Goal: Information Seeking & Learning: Learn about a topic

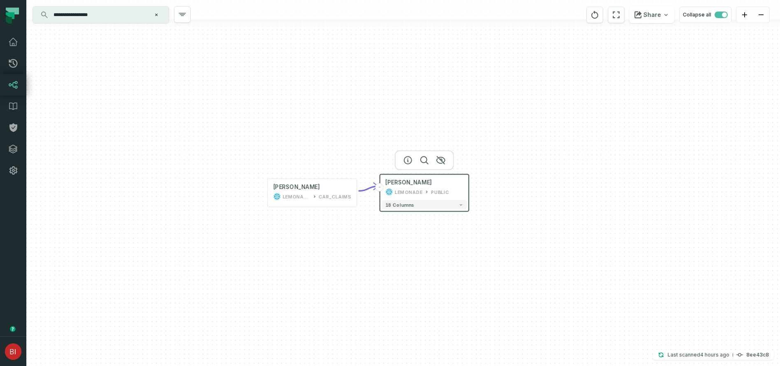
click at [156, 14] on icon "Clear search query" at bounding box center [156, 15] width 2 height 2
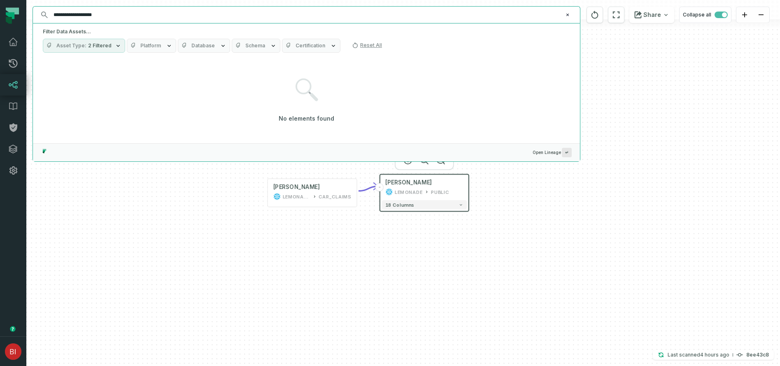
click at [118, 45] on icon "button" at bounding box center [118, 45] width 7 height 7
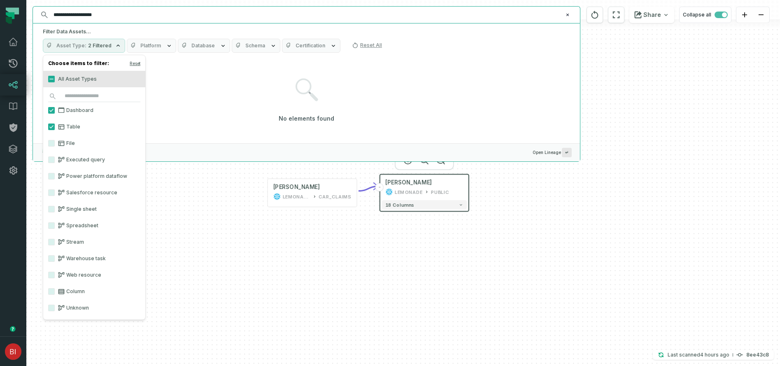
click at [51, 82] on label "All Asset Types" at bounding box center [94, 79] width 102 height 16
click at [51, 82] on button "All Asset Types" at bounding box center [51, 79] width 7 height 7
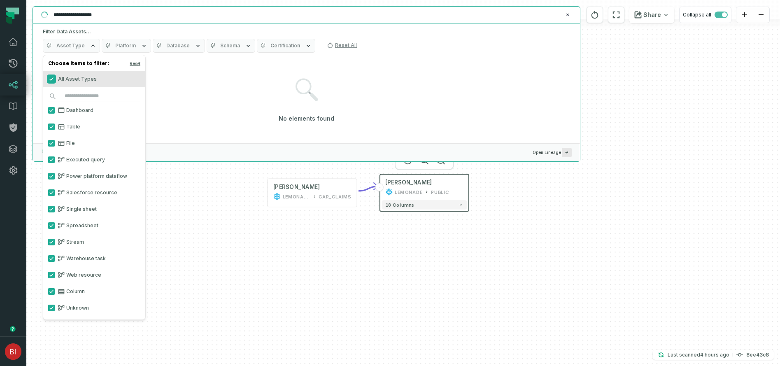
click at [51, 81] on button "All Asset Types" at bounding box center [51, 79] width 7 height 7
click at [120, 17] on input "**********" at bounding box center [306, 14] width 514 height 13
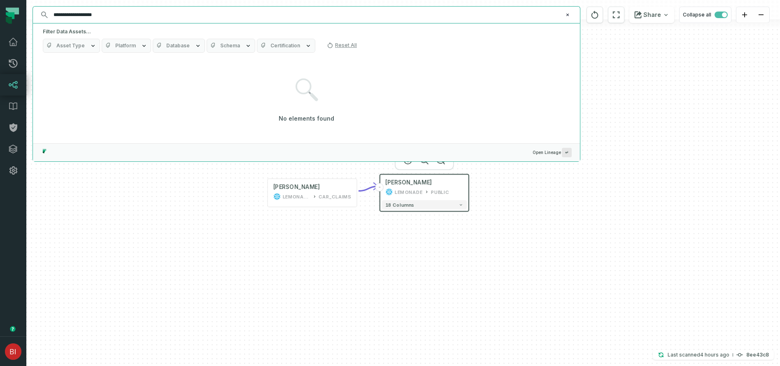
click at [69, 15] on input "**********" at bounding box center [306, 14] width 514 height 13
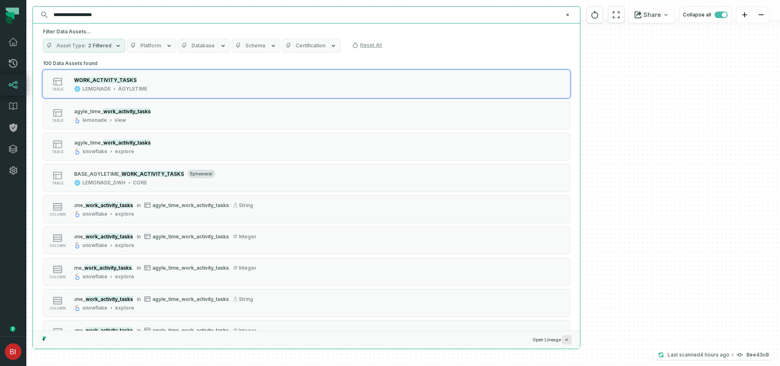
click at [111, 16] on input "**********" at bounding box center [306, 14] width 514 height 13
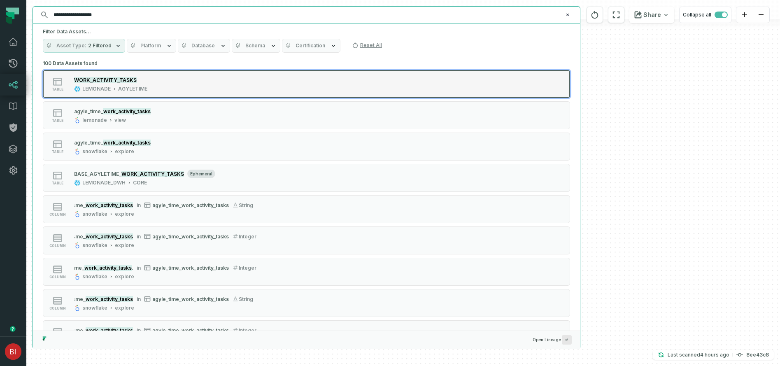
type input "**********"
click at [145, 82] on div "WORK_ACTIVITY_TASKS" at bounding box center [110, 80] width 73 height 8
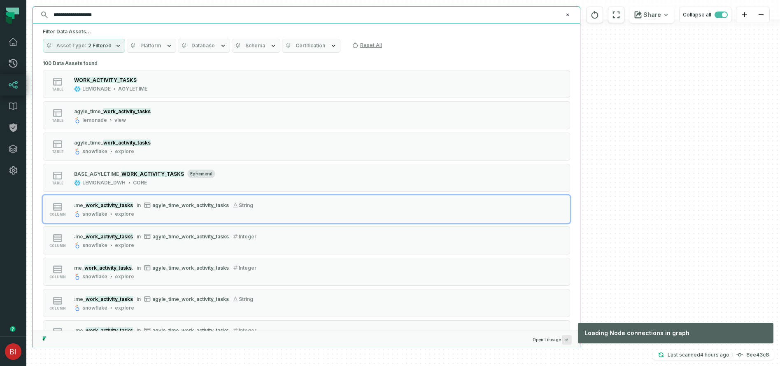
click at [659, 208] on div "- MITCHELL_BI_BILLS LEMONADE PUBLIC 18 columns MITCHELL_BI_BILLS LEMONADE_STAGI…" at bounding box center [403, 183] width 754 height 366
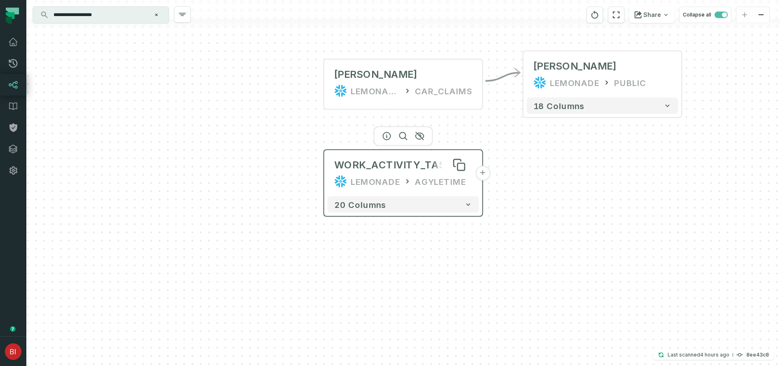
click at [442, 171] on div "WORK_ACTIVITY_TASKS" at bounding box center [396, 165] width 125 height 13
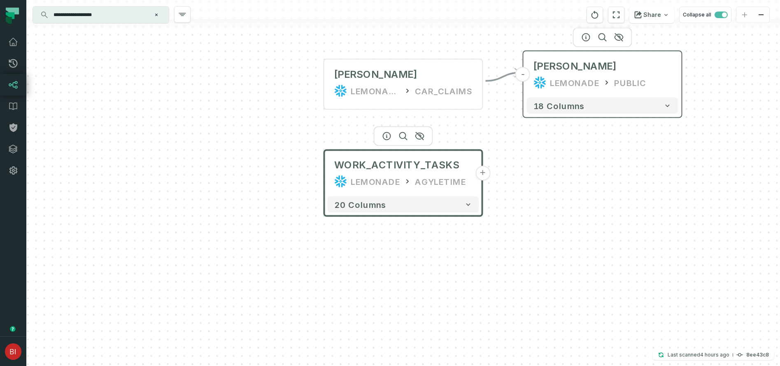
click at [573, 90] on div "MITCHELL_BI_BILLS LEMONADE PUBLIC" at bounding box center [603, 75] width 152 height 40
click at [620, 40] on div at bounding box center [603, 37] width 59 height 20
click at [620, 35] on icon "button" at bounding box center [620, 37] width 10 height 10
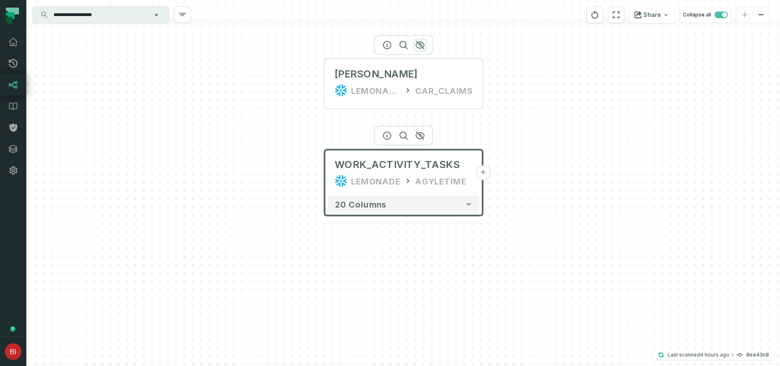
click at [420, 43] on icon "button" at bounding box center [420, 45] width 8 height 7
click at [415, 84] on div "LEMONADE_STAGING CAR_CLAIMS" at bounding box center [404, 90] width 138 height 13
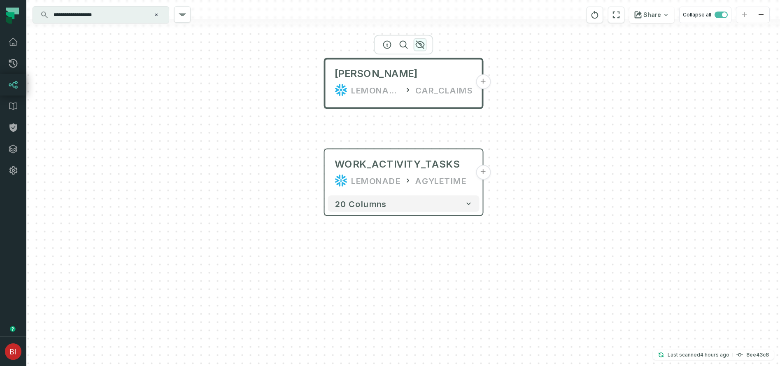
click at [423, 44] on icon "button" at bounding box center [421, 45] width 10 height 10
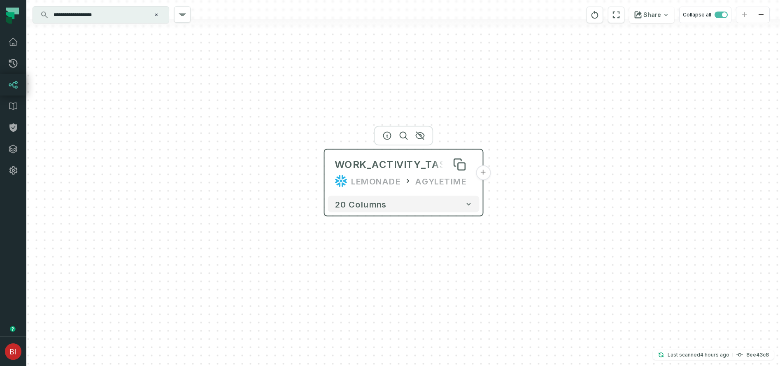
click at [407, 161] on div "WORK_ACTIVITY_TASKS" at bounding box center [397, 164] width 125 height 13
click at [388, 139] on div at bounding box center [403, 136] width 59 height 20
click at [386, 133] on icon "button" at bounding box center [388, 136] width 10 height 10
click at [486, 176] on button "+" at bounding box center [483, 172] width 15 height 15
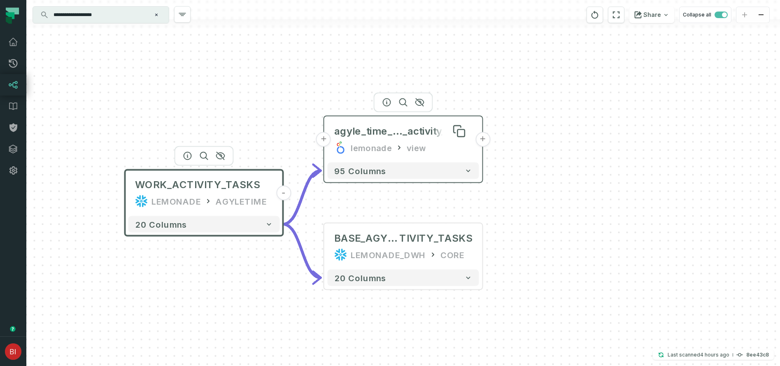
click at [410, 136] on span "_activity_tasks" at bounding box center [438, 131] width 70 height 13
click at [324, 140] on button "+" at bounding box center [323, 139] width 15 height 15
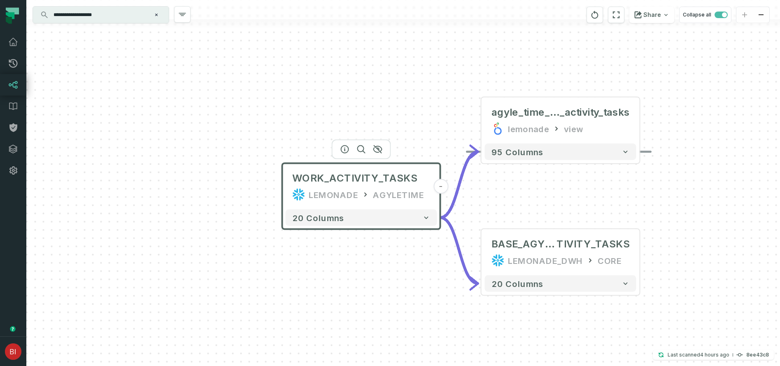
drag, startPoint x: 370, startPoint y: 224, endPoint x: 548, endPoint y: 206, distance: 178.8
click at [547, 206] on div "- agyle_time_work _activity_tasks lemonade view + 95 columns - BASE_AGYLETIME_W…" at bounding box center [403, 183] width 754 height 366
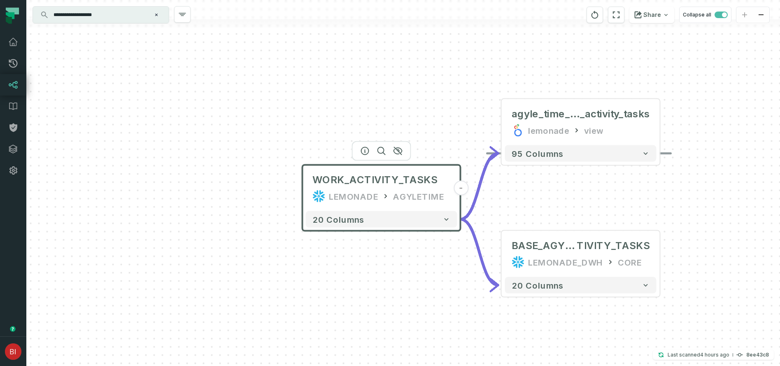
drag, startPoint x: 548, startPoint y: 206, endPoint x: 529, endPoint y: 244, distance: 42.6
click at [530, 241] on div "- agyle_time_work _activity_tasks lemonade view + 95 columns - BASE_AGYLETIME_W…" at bounding box center [403, 183] width 754 height 366
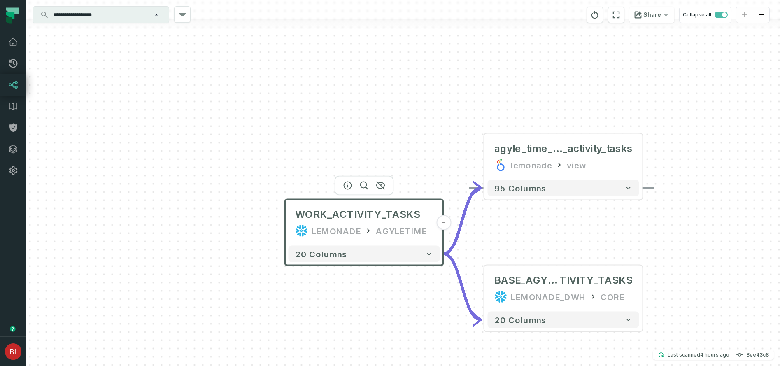
click at [268, 250] on div "- agyle_time_work _activity_tasks lemonade view + 95 columns - BASE_AGYLETIME_W…" at bounding box center [403, 183] width 754 height 366
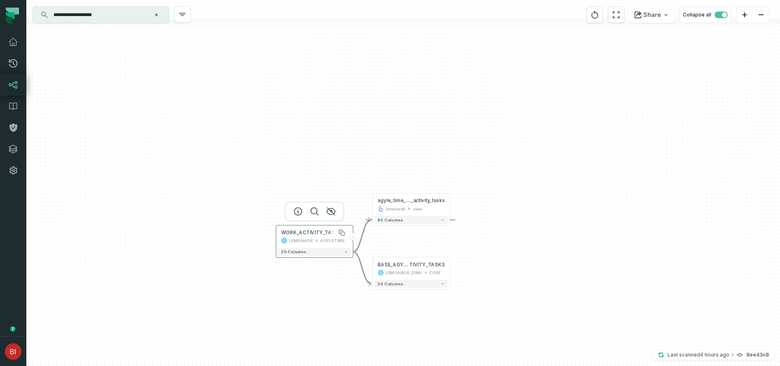
click at [304, 231] on div "WORK_ACTIVITY_TASKS" at bounding box center [311, 232] width 61 height 7
click at [304, 234] on span "WORK_ACTIVITY_TASKS" at bounding box center [311, 232] width 61 height 7
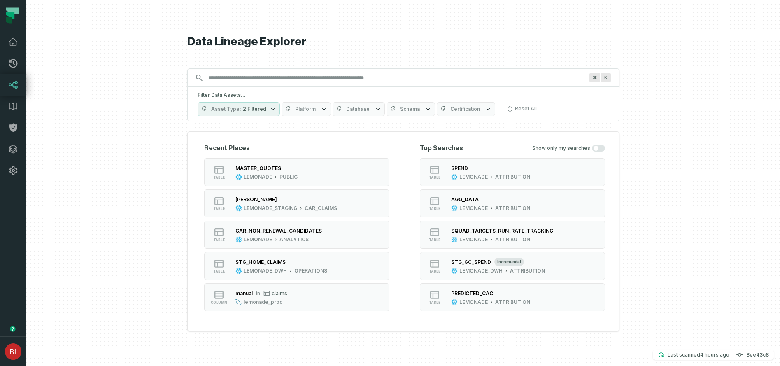
click at [359, 77] on div "Data Lineage Explorer Search for assets across the organization ⌘ K Filter Data…" at bounding box center [403, 183] width 432 height 366
click at [359, 77] on input "Discovery Provider cmdk menu" at bounding box center [396, 77] width 386 height 13
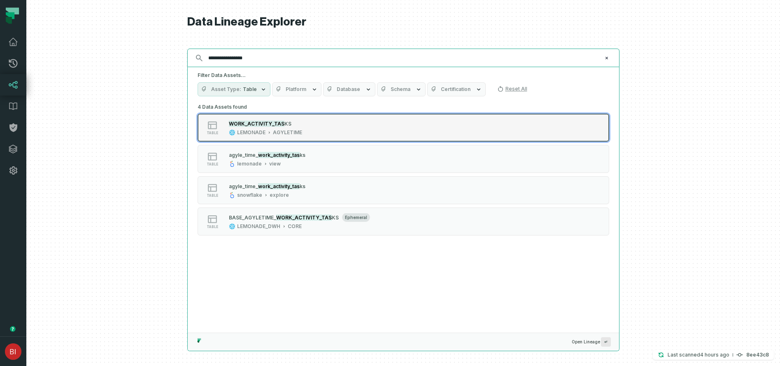
type input "**********"
click at [285, 126] on span "KS" at bounding box center [288, 124] width 7 height 6
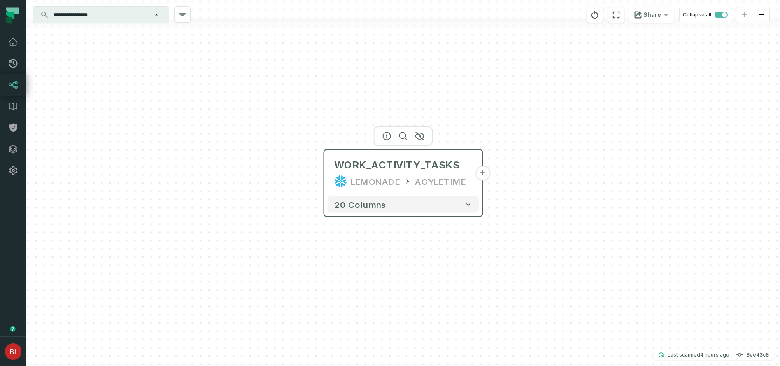
click at [357, 186] on div "LEMONADE" at bounding box center [375, 181] width 49 height 13
drag, startPoint x: 157, startPoint y: 16, endPoint x: 148, endPoint y: 16, distance: 8.7
click at [148, 16] on div "**********" at bounding box center [101, 15] width 136 height 16
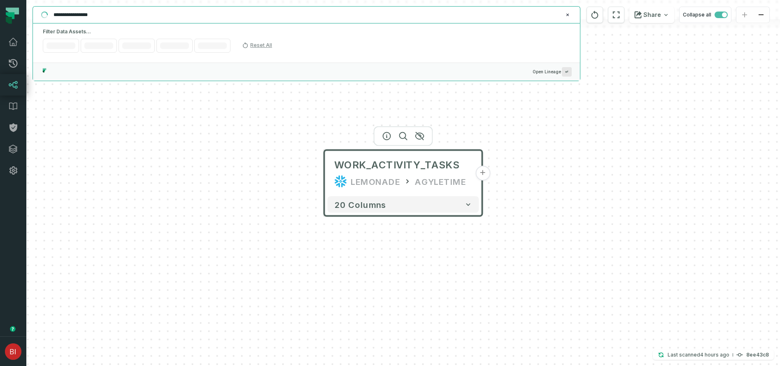
click at [148, 16] on input "**********" at bounding box center [306, 14] width 514 height 13
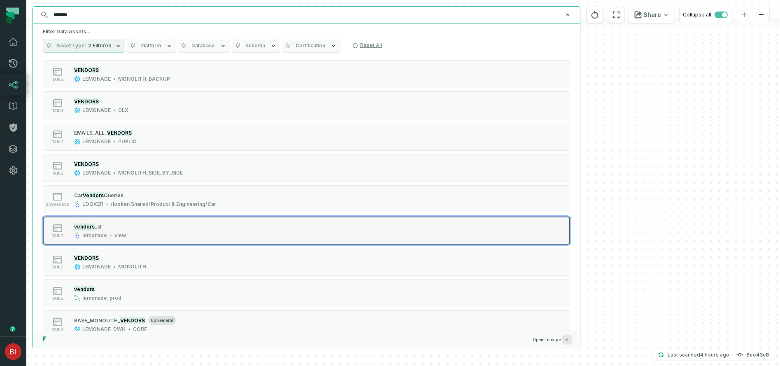
scroll to position [187, 0]
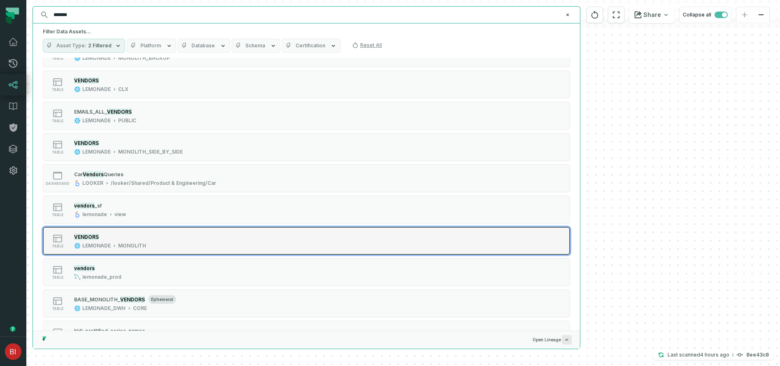
type input "*******"
click at [163, 239] on div "table VENDORS LEMONADE MONOLITH" at bounding box center [147, 241] width 206 height 16
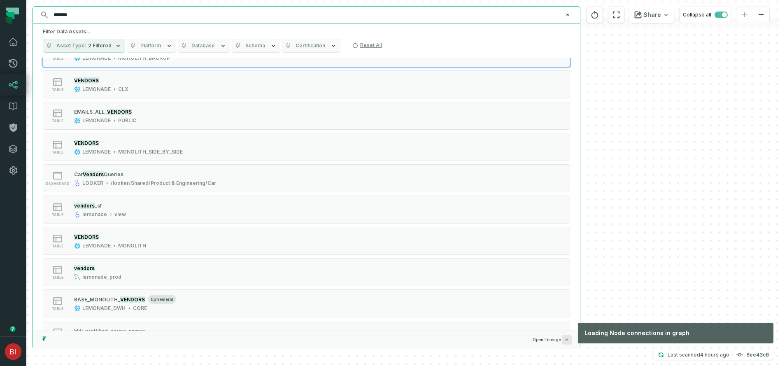
click at [292, 20] on input "*******" at bounding box center [306, 14] width 514 height 13
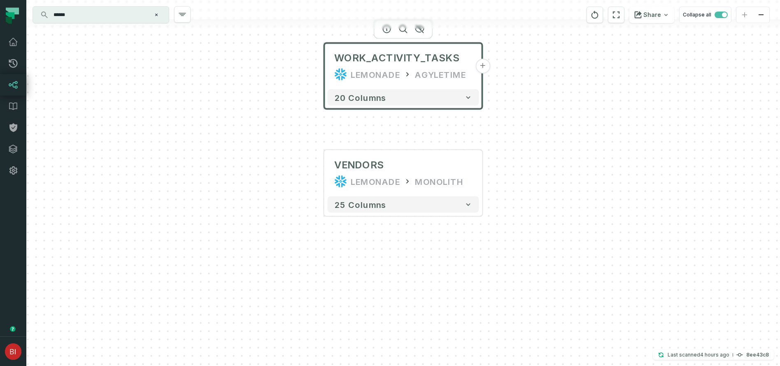
click at [126, 17] on input "******" at bounding box center [100, 14] width 103 height 13
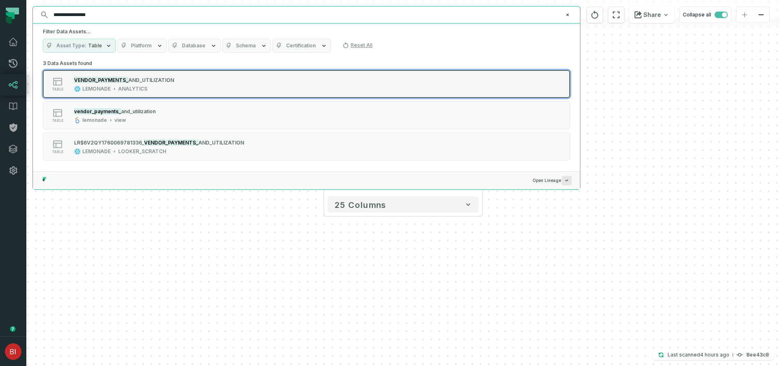
type input "**********"
click at [176, 85] on div "table VENDOR_PAYMENTS_ AND_UTILIZATION LEMONADE ANALYTICS" at bounding box center [147, 84] width 206 height 16
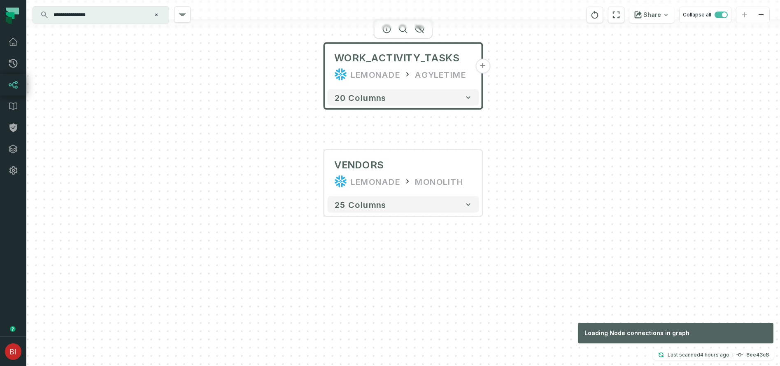
click at [383, 285] on div "WORK_ACTIVITY_TASKS LEMONADE AGYLETIME + 20 columns + VENDORS LEMONADE MONOLITH…" at bounding box center [403, 183] width 754 height 366
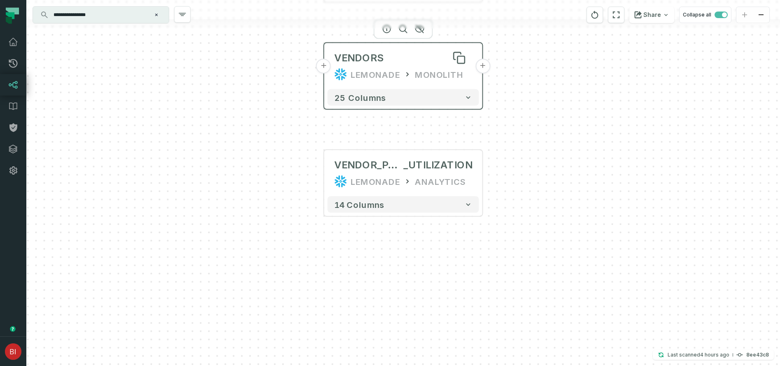
click at [407, 60] on div "VENDORS" at bounding box center [403, 57] width 138 height 13
click at [325, 68] on button "+" at bounding box center [323, 66] width 15 height 15
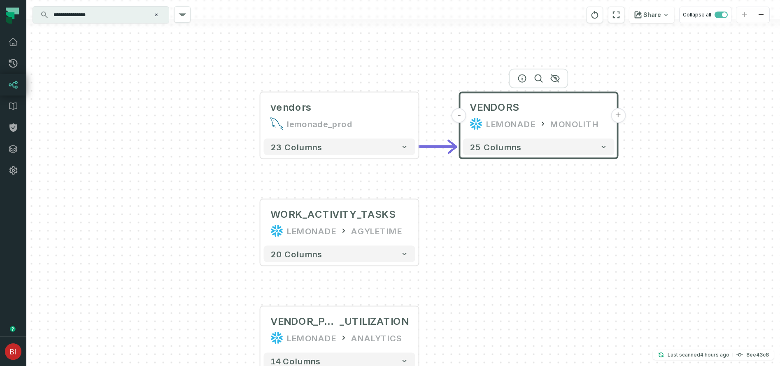
drag, startPoint x: 563, startPoint y: 294, endPoint x: 499, endPoint y: 227, distance: 92.9
click at [499, 227] on div "vendors lemonade_prod - 23 columns WORK_ACTIVITY_TASKS LEMONADE AGYLETIME + 20 …" at bounding box center [403, 183] width 754 height 366
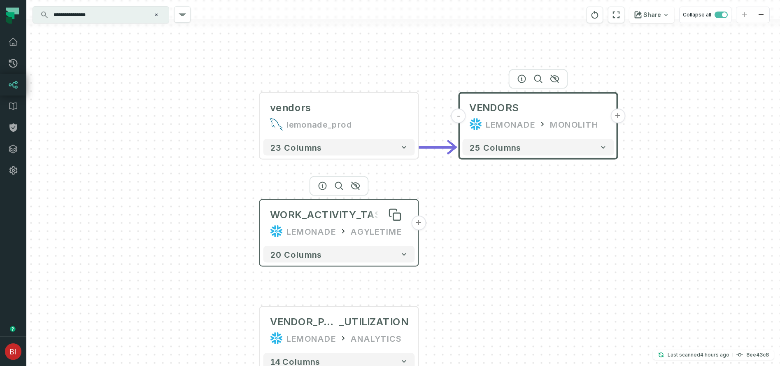
click at [365, 210] on div "WORK_ACTIVITY_TASKS" at bounding box center [332, 214] width 125 height 13
click at [355, 185] on icon "button" at bounding box center [355, 185] width 8 height 7
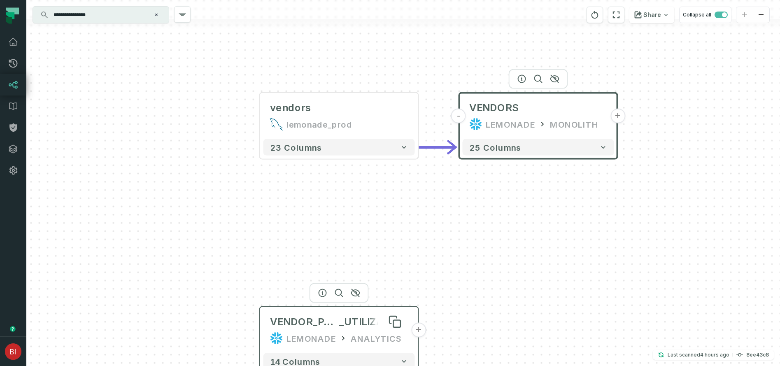
click at [345, 326] on span "_UTILIZATION" at bounding box center [373, 321] width 69 height 13
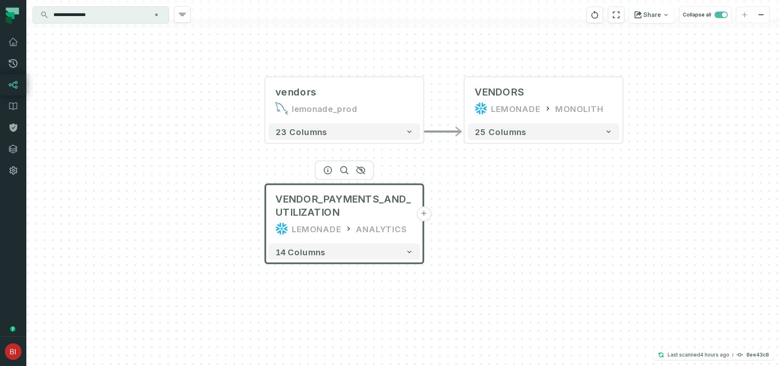
drag, startPoint x: 484, startPoint y: 341, endPoint x: 492, endPoint y: 196, distance: 145.2
click at [492, 196] on div "vendors lemonade_prod - 23 columns - VENDORS LEMONADE MONOLITH + 25 columns VEN…" at bounding box center [403, 183] width 754 height 366
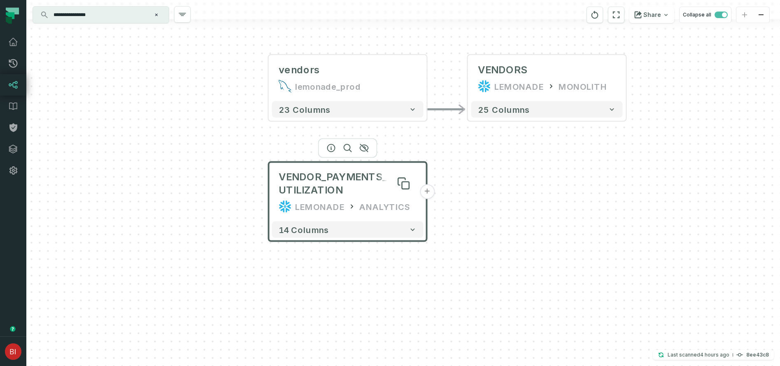
click at [351, 191] on span "VENDOR_PAYMENTS_AND_UTILIZATION" at bounding box center [348, 184] width 138 height 26
click at [424, 192] on button "+" at bounding box center [427, 192] width 15 height 15
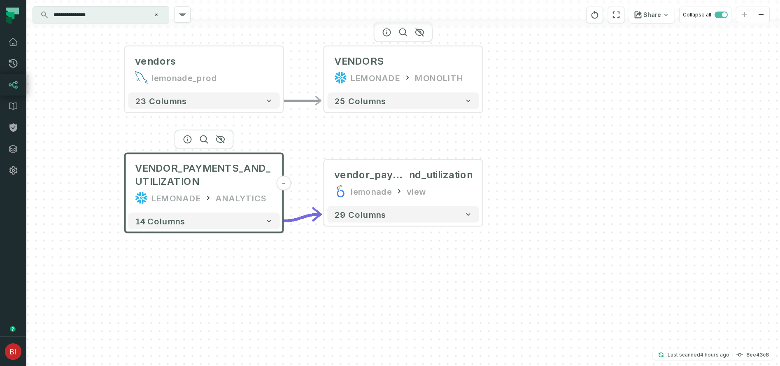
click at [431, 82] on div "MONOLITH" at bounding box center [439, 77] width 49 height 13
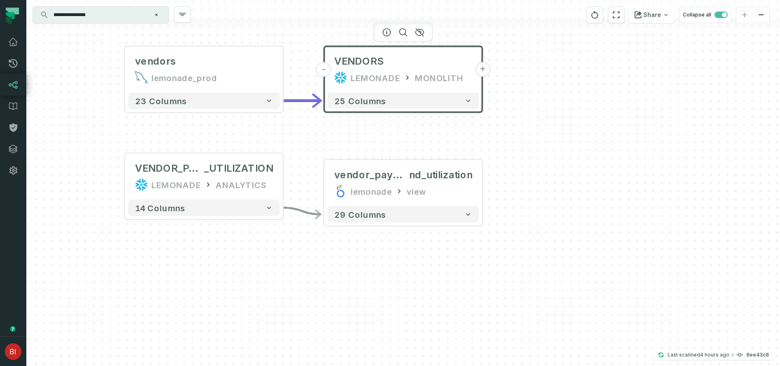
click at [485, 70] on button "+" at bounding box center [483, 69] width 15 height 15
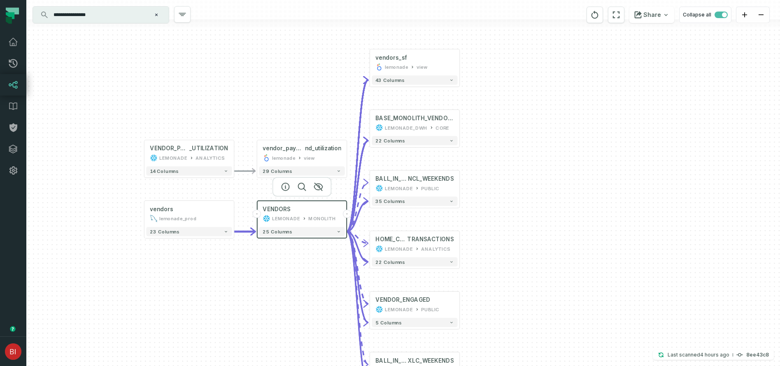
drag, startPoint x: 496, startPoint y: 220, endPoint x: 507, endPoint y: 223, distance: 11.9
click at [507, 223] on div "- vendors_sf lemonade view + 43 columns - BASE_MONOLITH_VENDORS LEMONADE_DWH CO…" at bounding box center [403, 183] width 754 height 366
click at [417, 65] on div "view" at bounding box center [422, 66] width 11 height 7
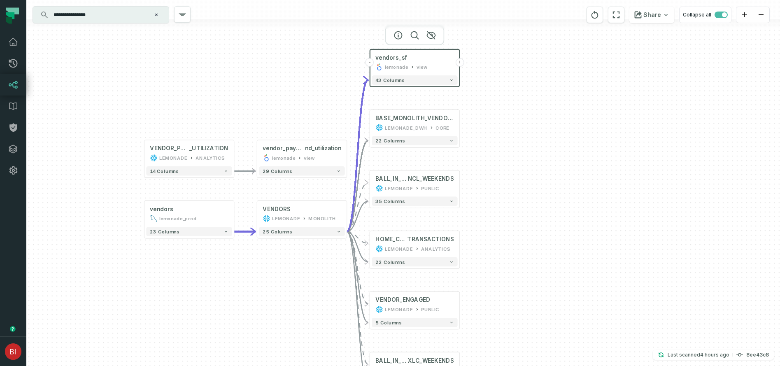
click at [460, 65] on button "+" at bounding box center [460, 62] width 8 height 8
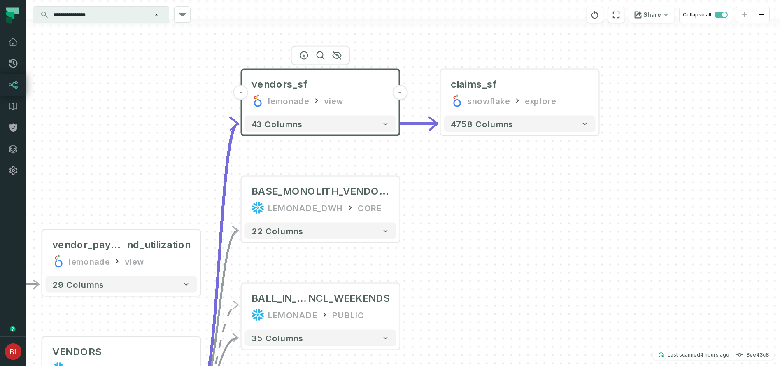
drag, startPoint x: 364, startPoint y: 134, endPoint x: 489, endPoint y: 34, distance: 159.7
click at [490, 34] on div "... claims_sf snowflake explore ... 4758 columns - vendors_sf lemonade view - 4…" at bounding box center [403, 183] width 754 height 366
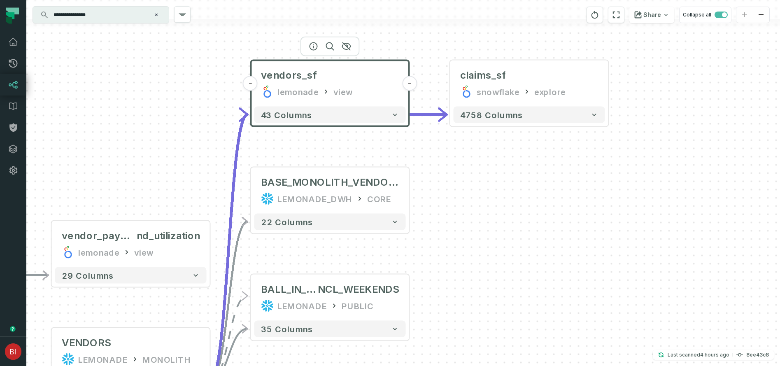
click at [457, 236] on div "... claims_sf snowflake explore ... 4758 columns - vendors_sf lemonade view - 4…" at bounding box center [403, 183] width 754 height 366
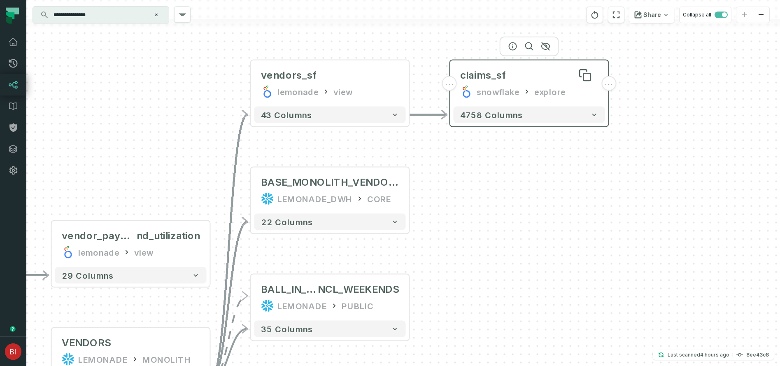
click at [549, 73] on div "claims_sf" at bounding box center [529, 75] width 138 height 13
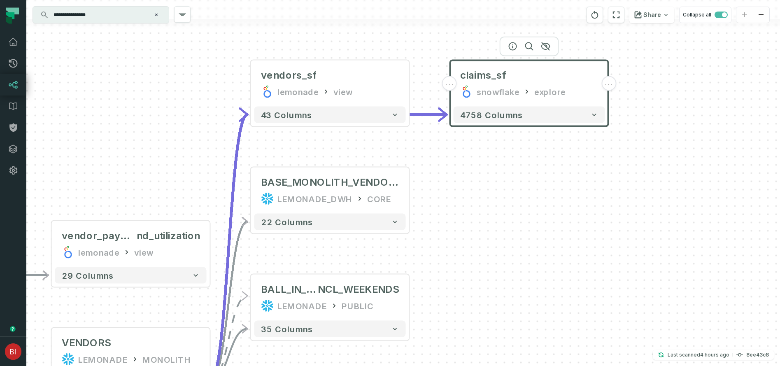
click at [612, 83] on span "..." at bounding box center [609, 83] width 9 height 7
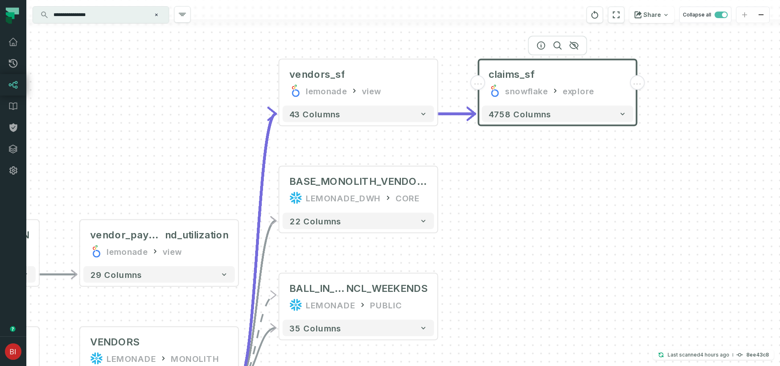
drag, startPoint x: 573, startPoint y: 164, endPoint x: 720, endPoint y: 130, distance: 150.2
click at [719, 130] on div "... claims_sf snowflake explore ... 4758 columns - vendors_sf lemonade view - 4…" at bounding box center [403, 183] width 754 height 366
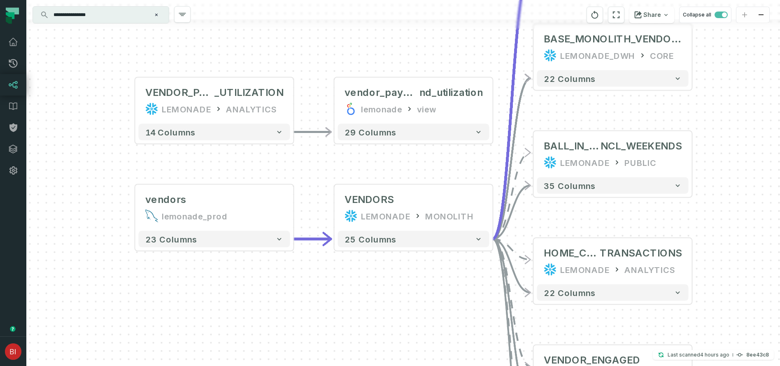
drag, startPoint x: 294, startPoint y: 143, endPoint x: 399, endPoint y: 48, distance: 140.8
click at [399, 48] on div "... claims_sf snowflake explore ... 4758 columns - vendors_sf lemonade view - 4…" at bounding box center [403, 183] width 754 height 366
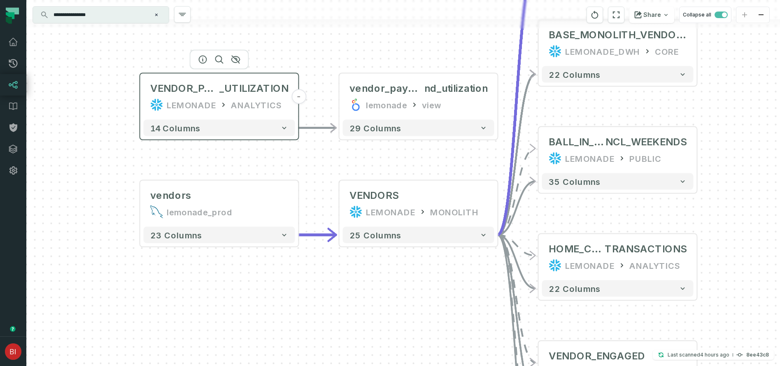
click at [232, 101] on div "ANALYTICS" at bounding box center [256, 104] width 51 height 13
